Goal: Check status: Check status

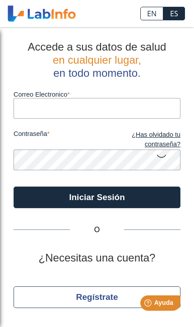
type input "[EMAIL_ADDRESS][DOMAIN_NAME]"
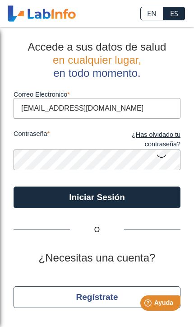
click at [97, 197] on button "Iniciar Sesión" at bounding box center [97, 198] width 167 height 22
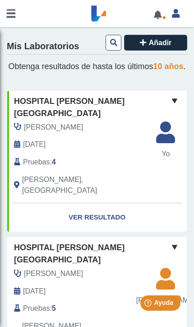
click at [109, 203] on link "Ver Resultado" at bounding box center [97, 217] width 180 height 28
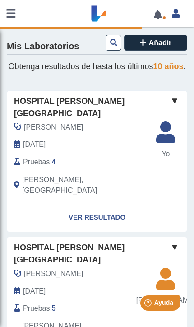
click at [101, 203] on link "Ver Resultado" at bounding box center [97, 217] width 180 height 28
click at [107, 203] on link "Ver Resultado" at bounding box center [97, 217] width 180 height 28
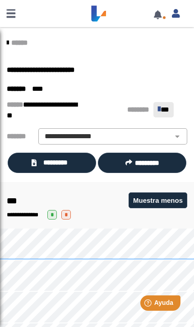
click at [44, 160] on span "*********" at bounding box center [55, 163] width 33 height 10
